Goal: Entertainment & Leisure: Consume media (video, audio)

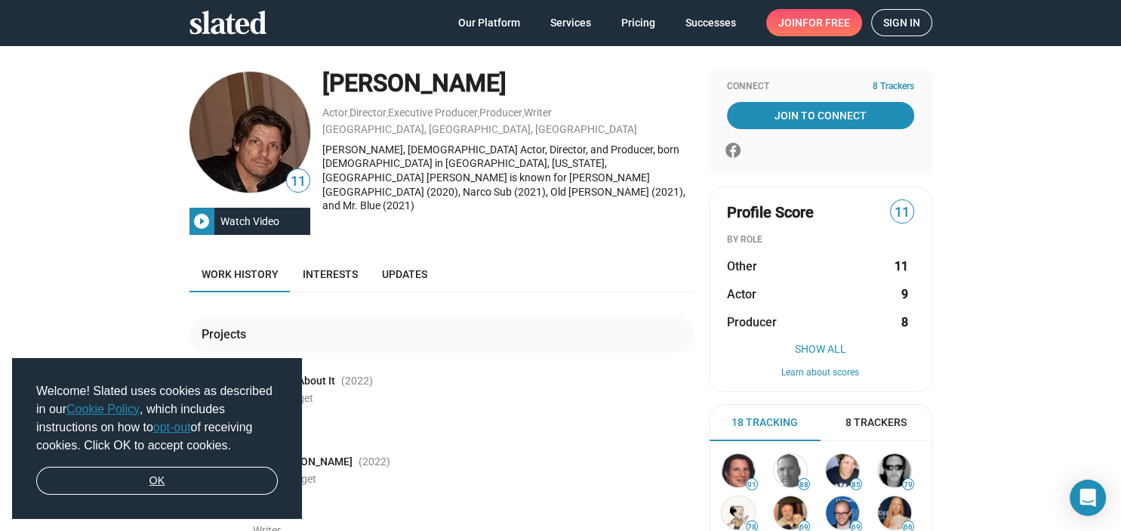
click at [147, 482] on link "OK" at bounding box center [157, 480] width 242 height 29
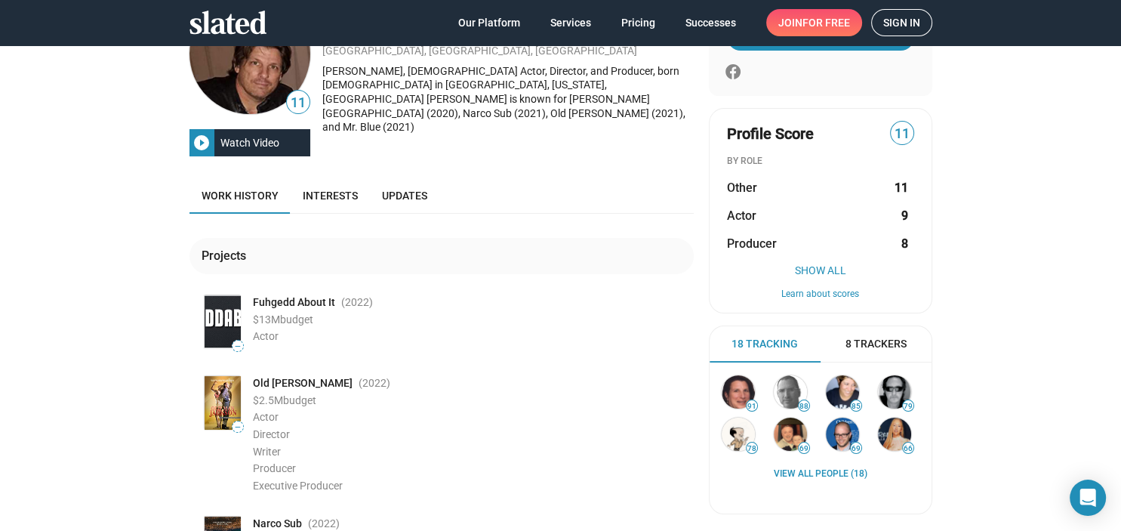
scroll to position [109, 0]
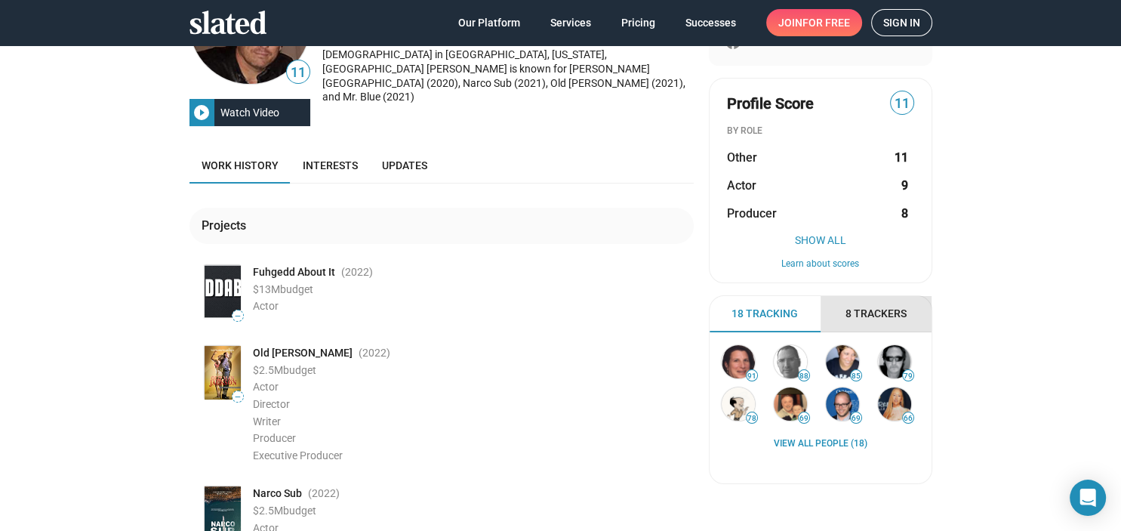
click at [874, 313] on span "8 Trackers" at bounding box center [875, 313] width 61 height 14
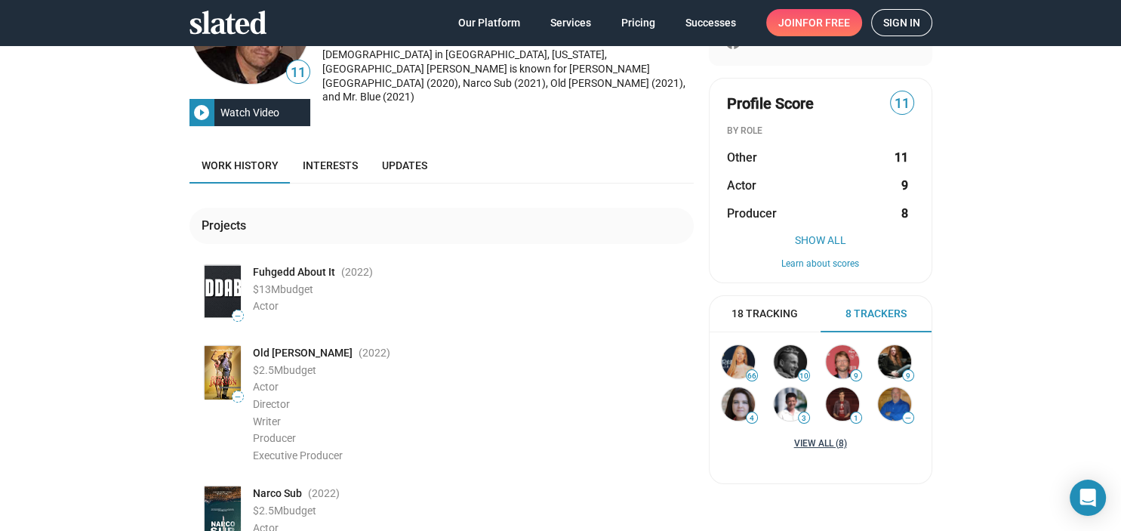
click at [811, 445] on link "View all (8)" at bounding box center [820, 444] width 53 height 12
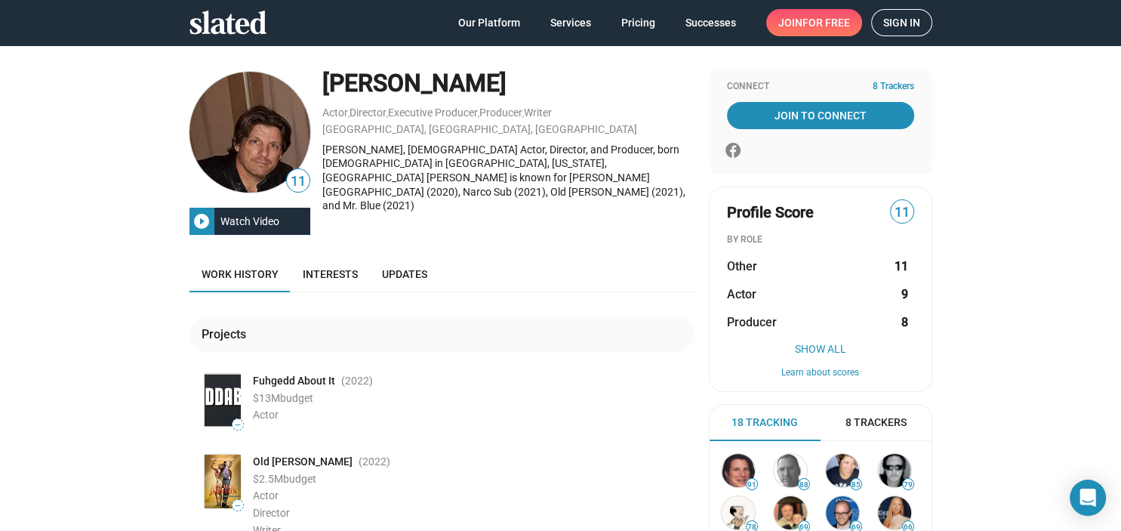
click at [202, 217] on mat-icon "play_circle_filled" at bounding box center [201, 221] width 18 height 18
